Goal: Transaction & Acquisition: Purchase product/service

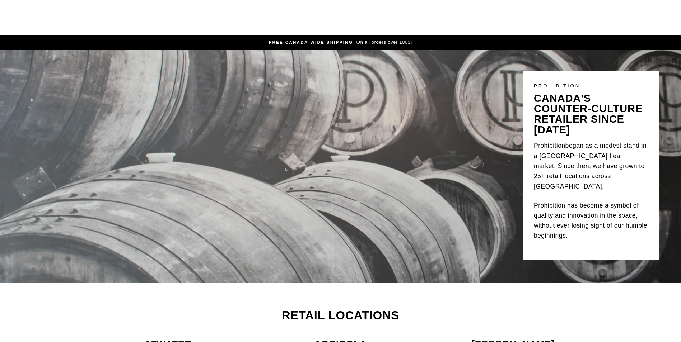
scroll to position [108, 0]
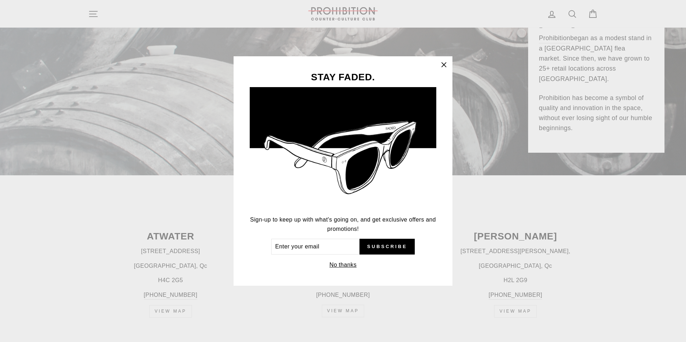
click at [446, 66] on icon "button" at bounding box center [444, 65] width 10 height 10
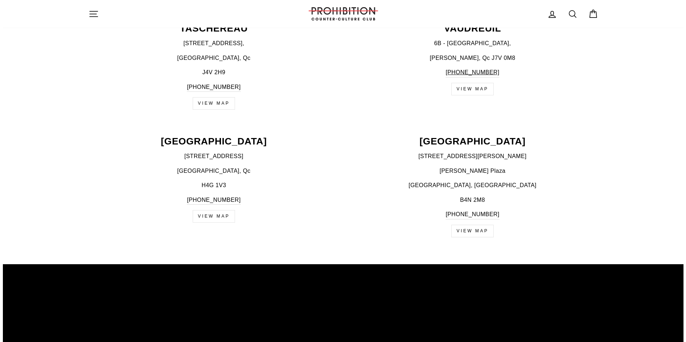
scroll to position [1040, 0]
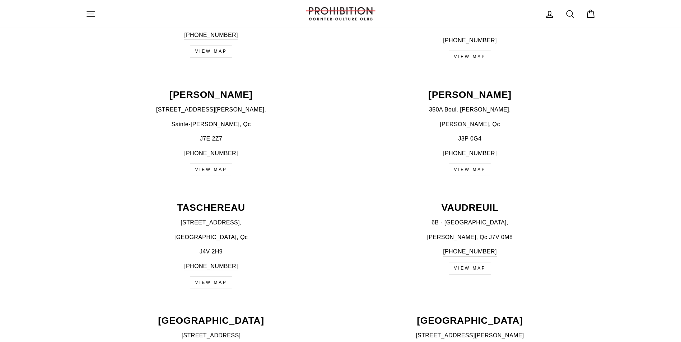
click at [92, 14] on icon "button" at bounding box center [91, 14] width 10 height 10
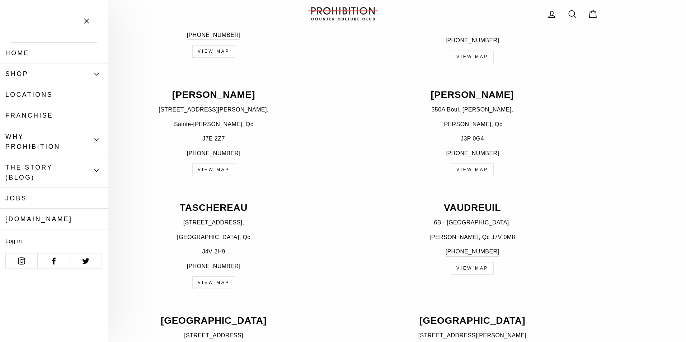
click at [98, 75] on icon "Primary" at bounding box center [96, 74] width 4 height 4
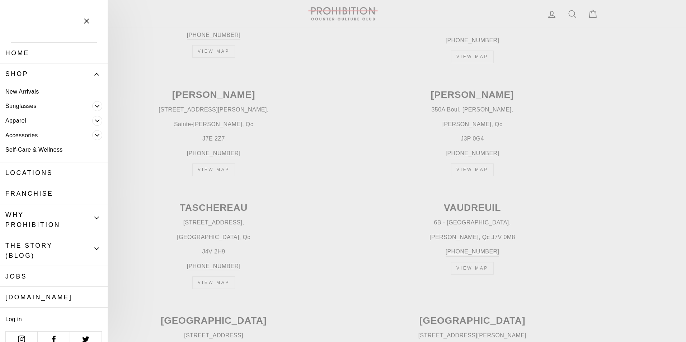
click at [95, 120] on icon "Primary" at bounding box center [97, 121] width 4 height 4
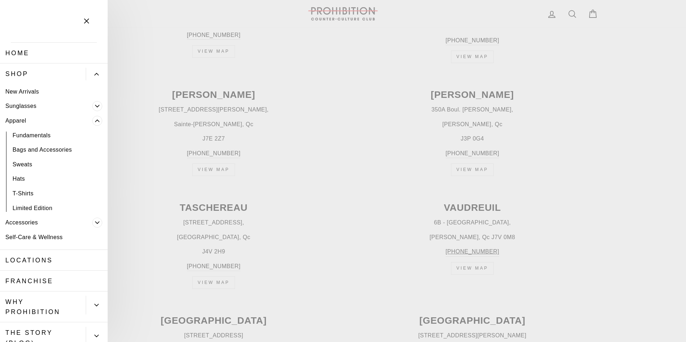
click at [95, 223] on icon "Primary" at bounding box center [97, 223] width 4 height 2
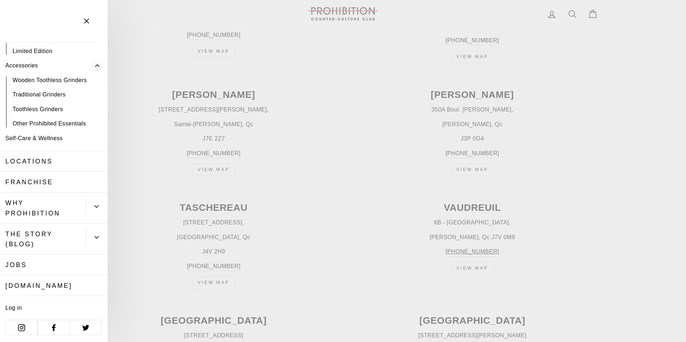
scroll to position [0, 0]
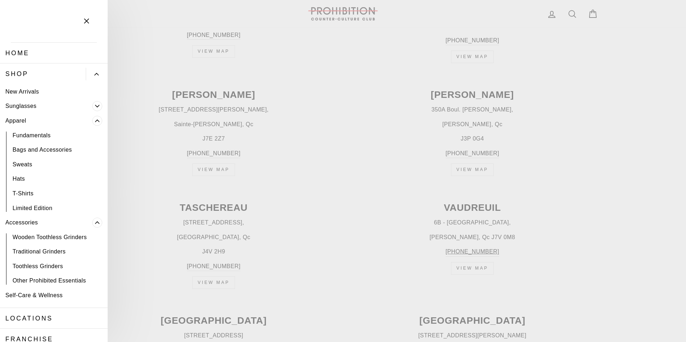
click at [24, 93] on link "New Arrivals" at bounding box center [54, 91] width 108 height 15
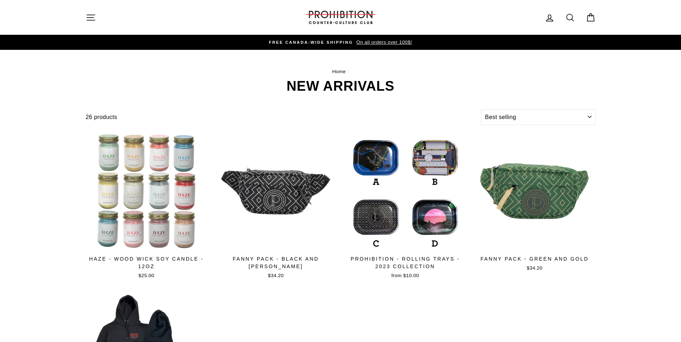
select select "best-selling"
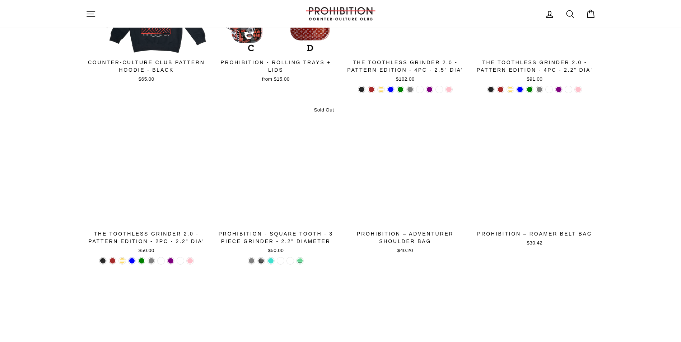
scroll to position [466, 0]
